Goal: Transaction & Acquisition: Obtain resource

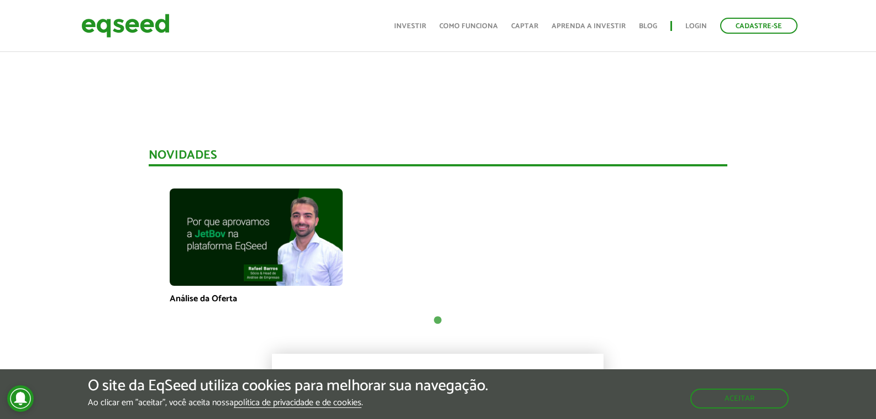
scroll to position [774, 0]
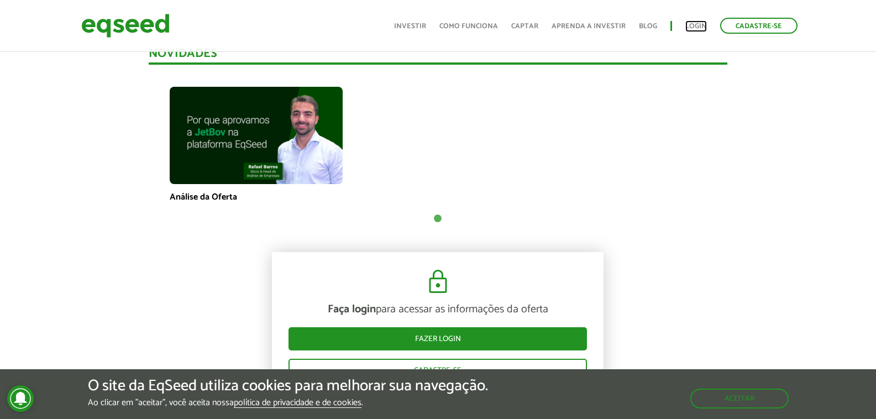
click at [701, 25] on link "Login" at bounding box center [697, 26] width 22 height 7
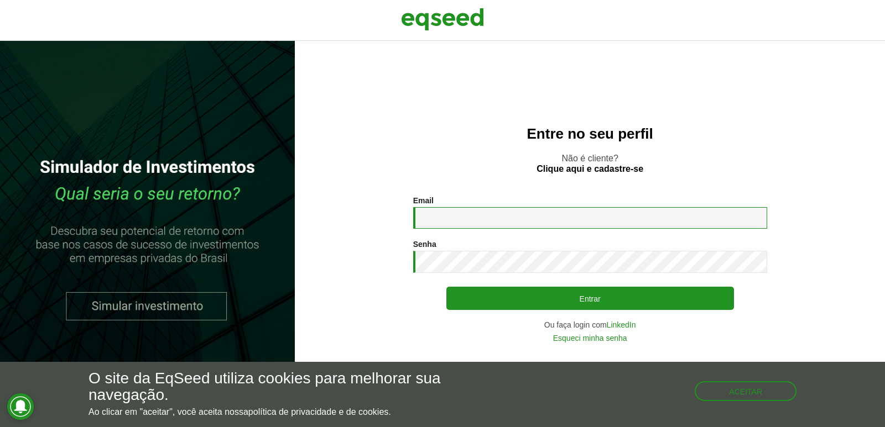
click at [547, 212] on input "Email *" at bounding box center [590, 218] width 354 height 22
type input "**********"
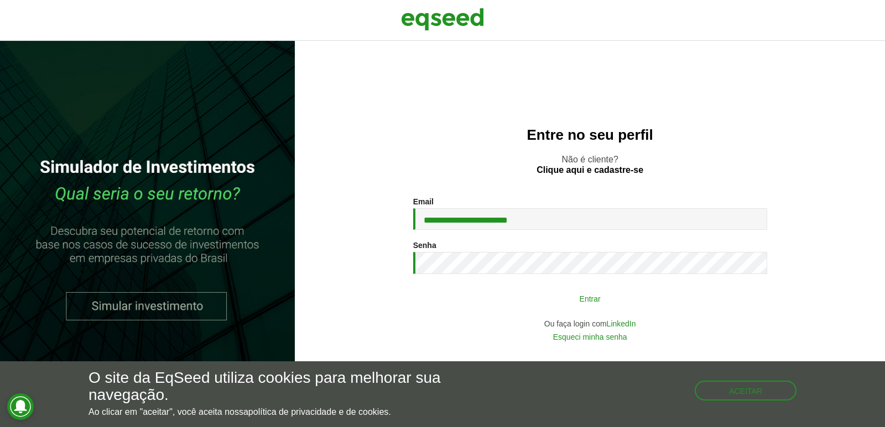
click at [525, 294] on button "Entrar" at bounding box center [590, 298] width 288 height 21
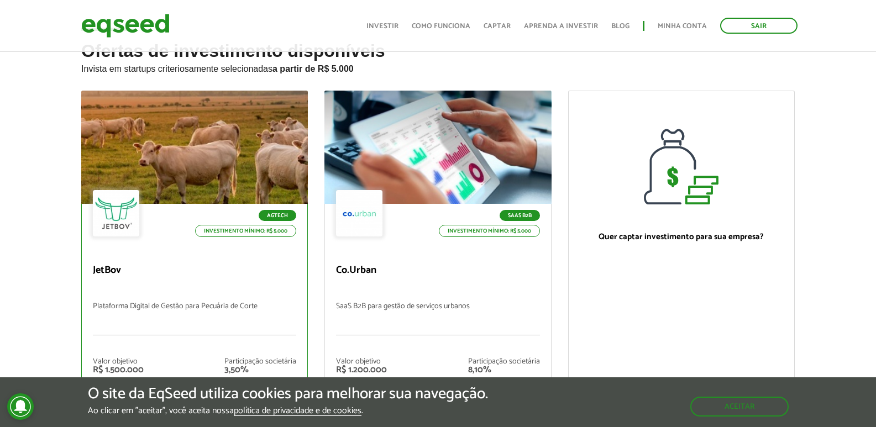
scroll to position [111, 0]
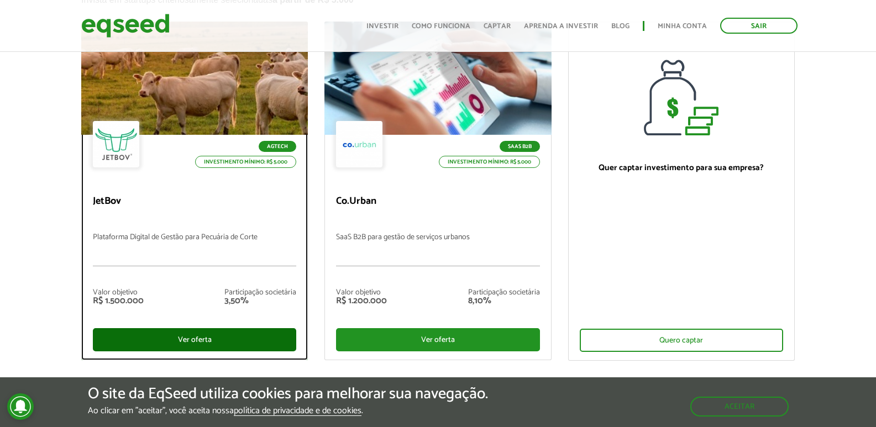
click at [182, 332] on div "Ver oferta" at bounding box center [194, 339] width 203 height 23
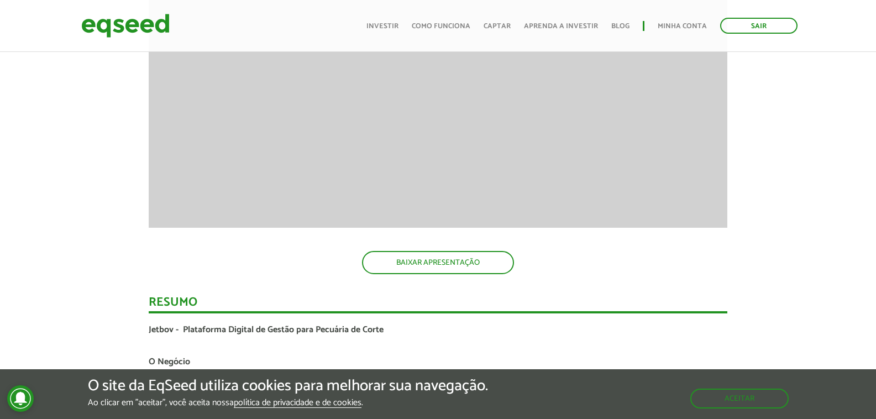
scroll to position [1603, 0]
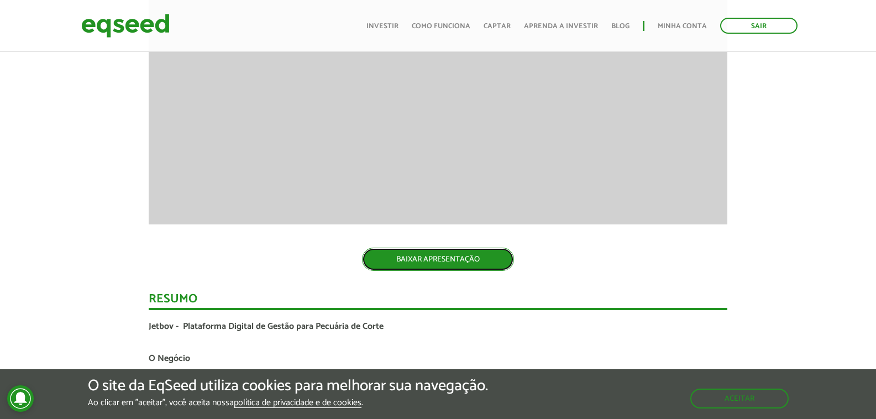
click at [441, 253] on link "BAIXAR APRESENTAÇÃO" at bounding box center [438, 259] width 152 height 23
